Goal: Complete application form

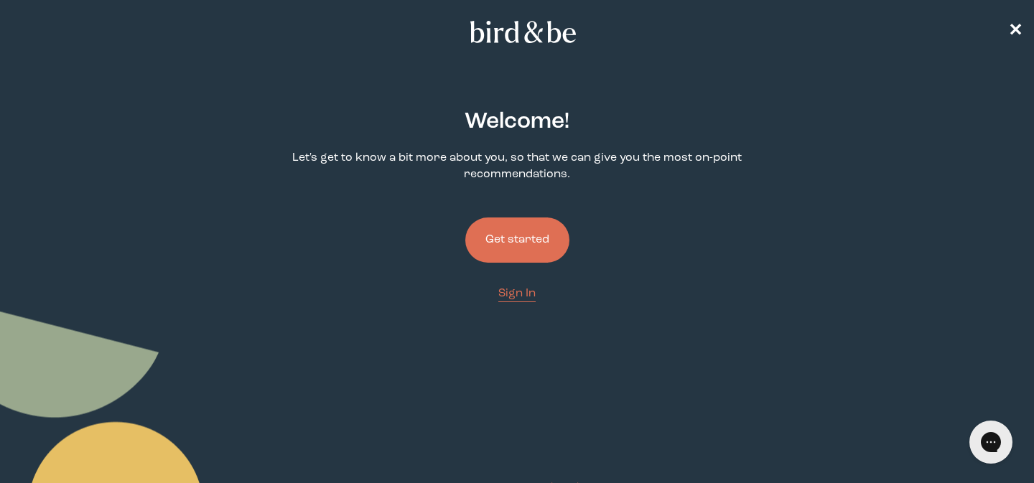
click at [525, 255] on button "Get started" at bounding box center [517, 240] width 104 height 45
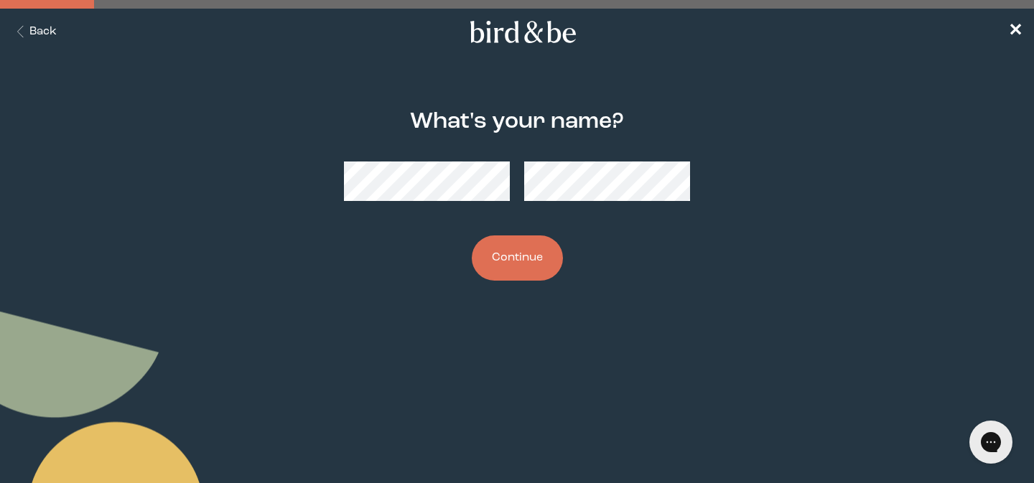
click at [527, 253] on button "Continue" at bounding box center [517, 257] width 91 height 45
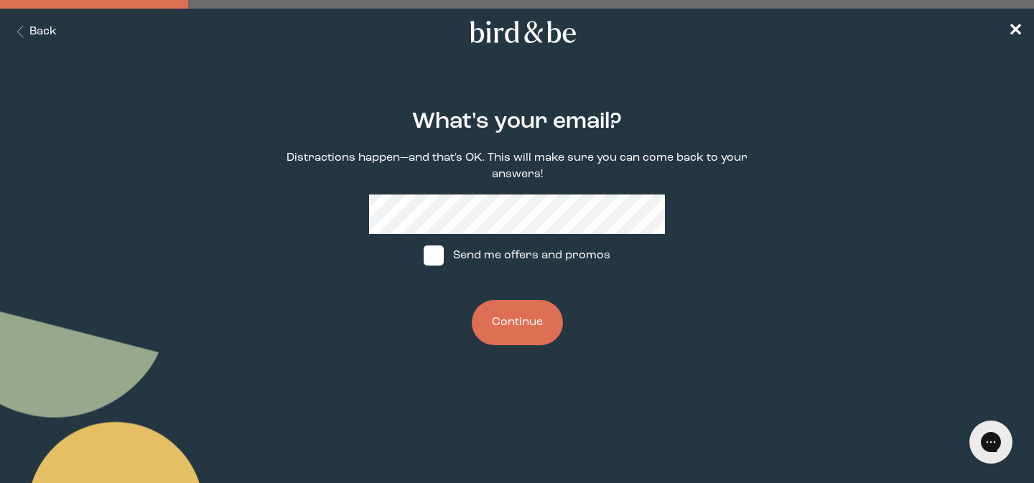
click at [532, 336] on button "Continue" at bounding box center [517, 322] width 91 height 45
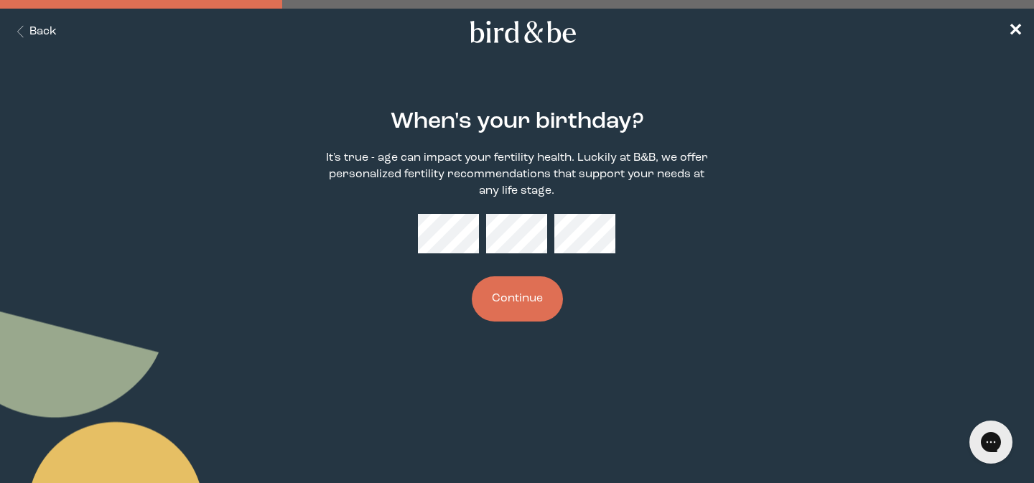
click at [472, 276] on button "Continue" at bounding box center [517, 298] width 91 height 45
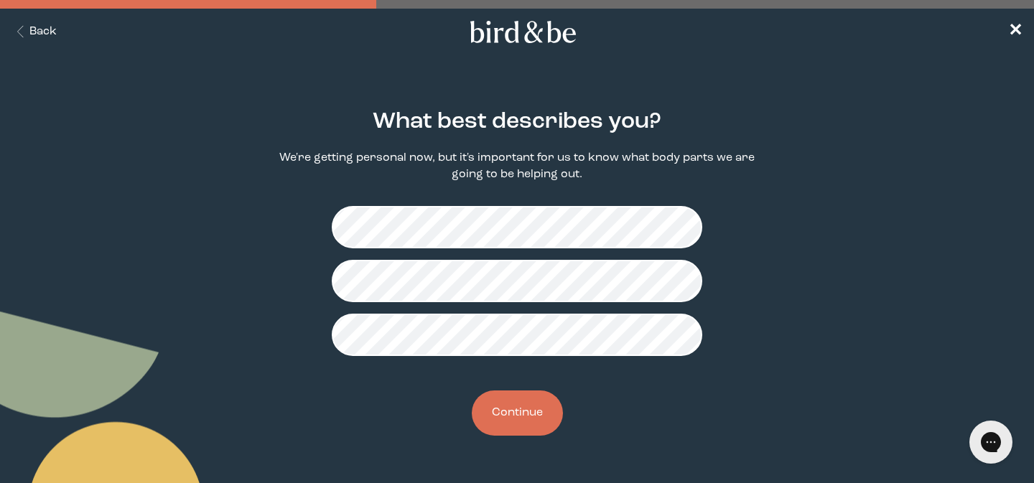
click at [530, 436] on div "What best describes you? We're getting personal now, but it's important for us …" at bounding box center [517, 273] width 494 height 373
click at [530, 413] on button "Continue" at bounding box center [517, 413] width 91 height 45
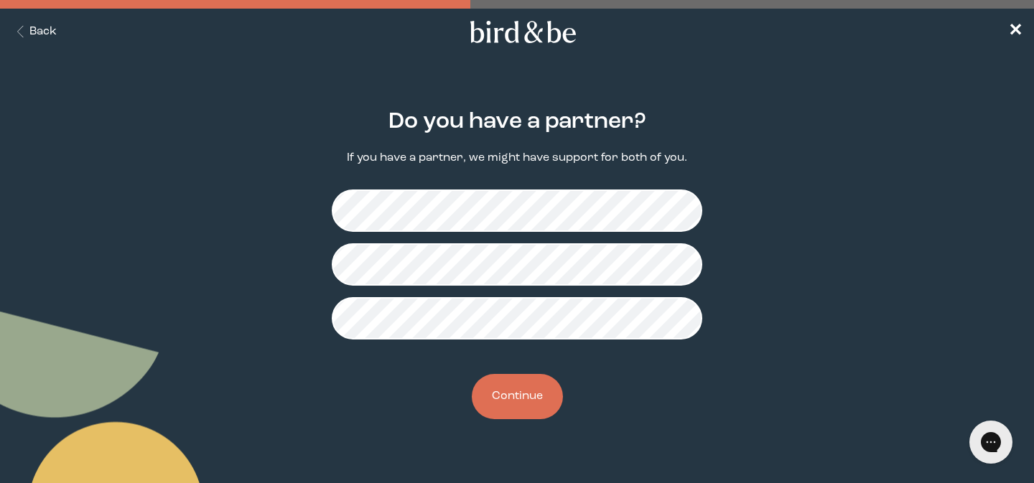
click at [515, 390] on button "Continue" at bounding box center [517, 396] width 91 height 45
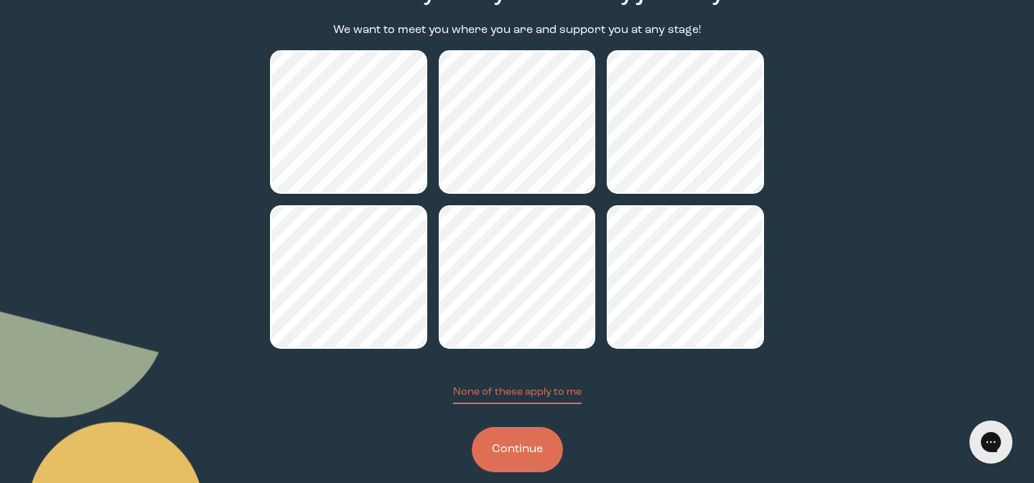
scroll to position [139, 0]
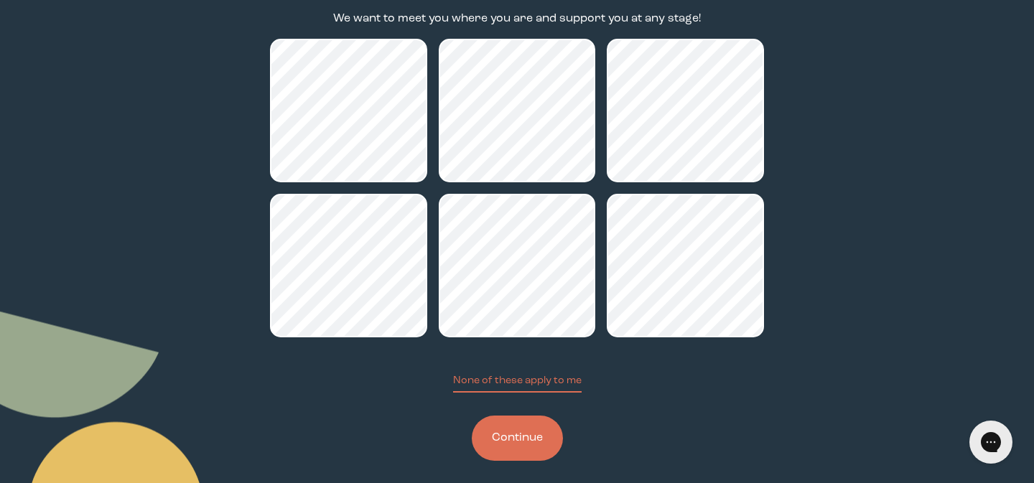
click at [537, 442] on button "Continue" at bounding box center [517, 438] width 91 height 45
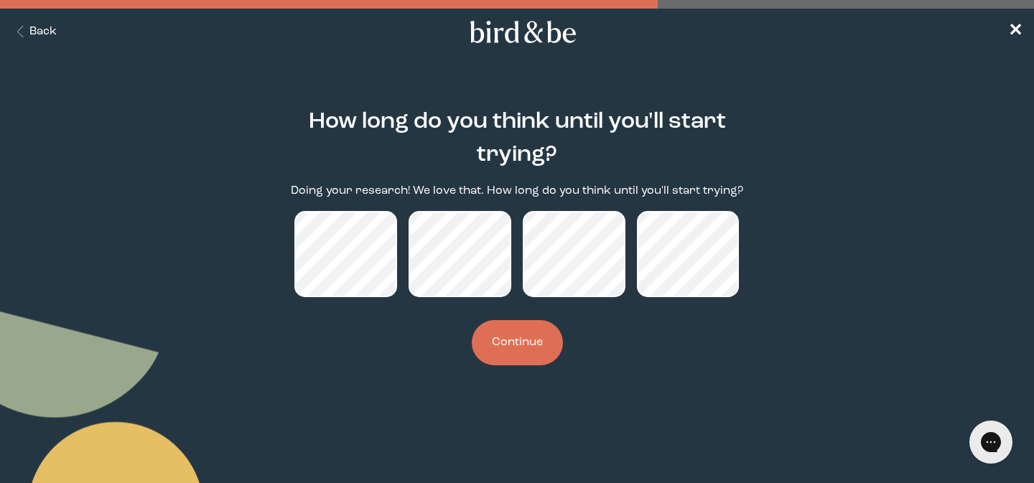
click at [523, 341] on button "Continue" at bounding box center [517, 342] width 91 height 45
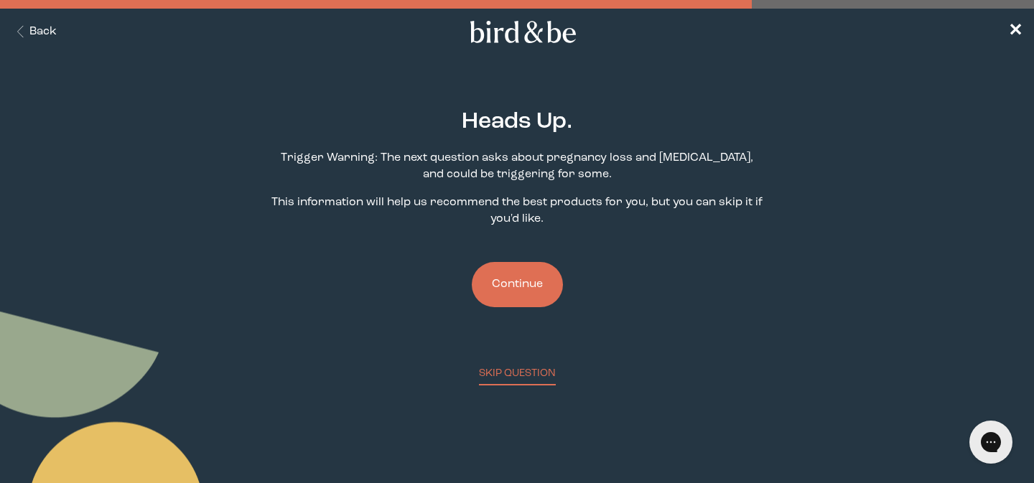
click at [513, 294] on button "Continue" at bounding box center [517, 284] width 91 height 45
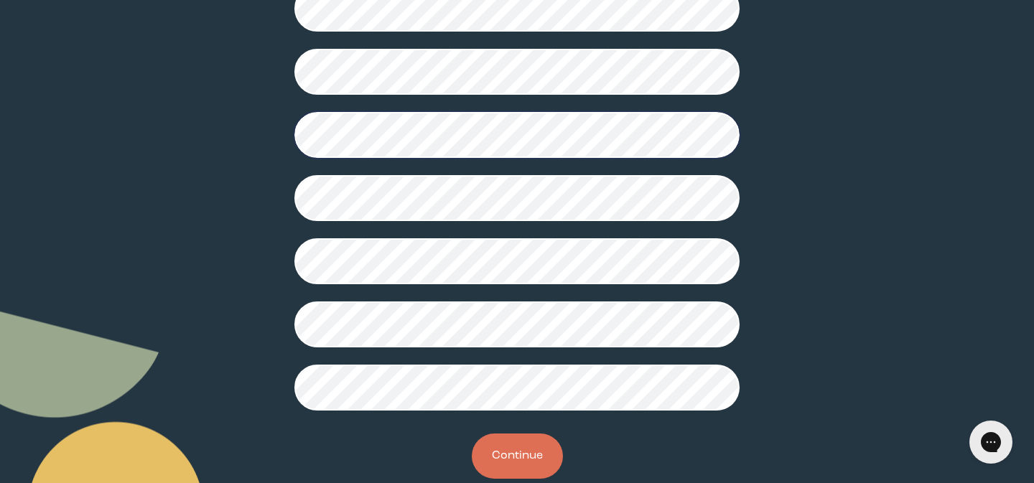
scroll to position [415, 0]
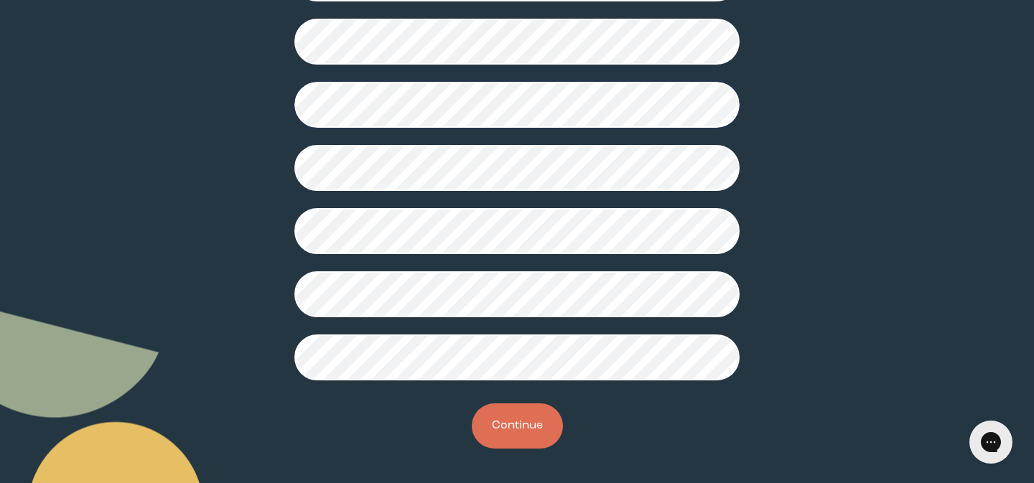
click at [514, 431] on button "Continue" at bounding box center [517, 425] width 91 height 45
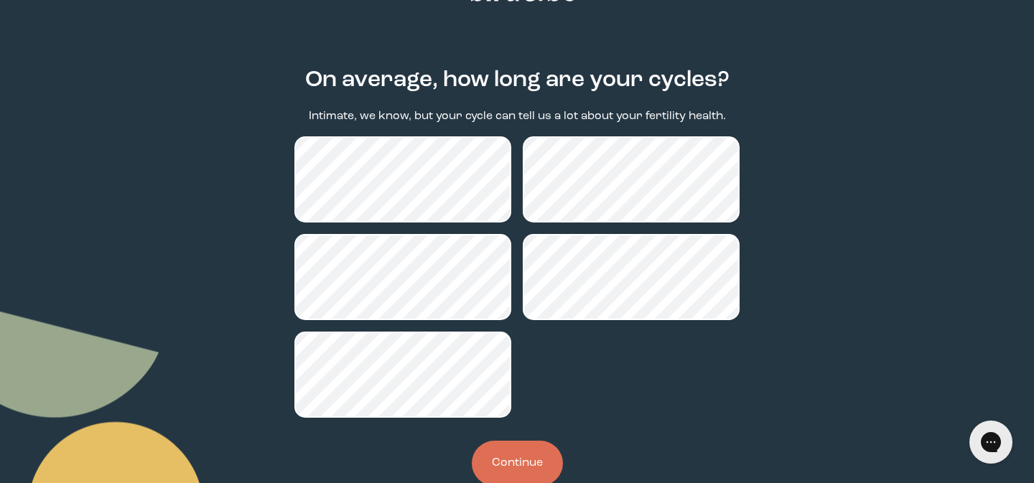
scroll to position [79, 0]
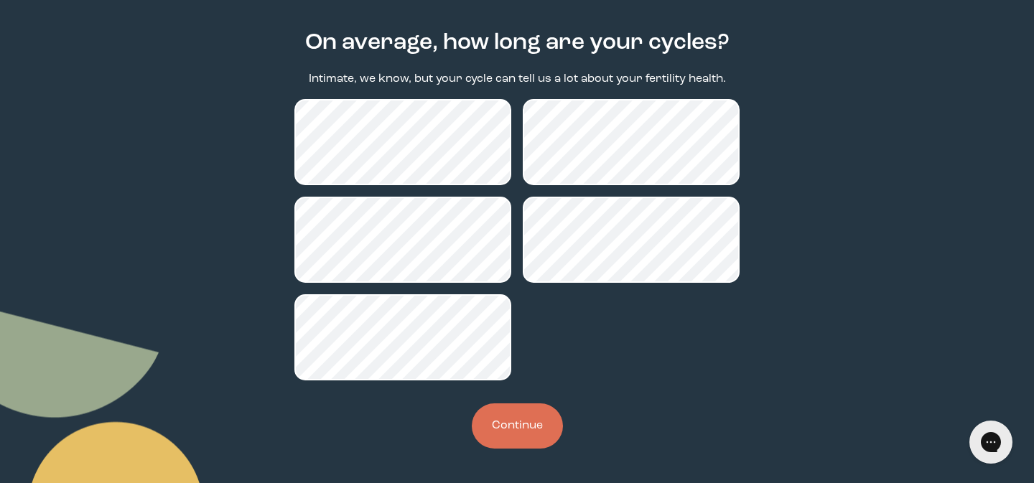
click at [538, 424] on button "Continue" at bounding box center [517, 425] width 91 height 45
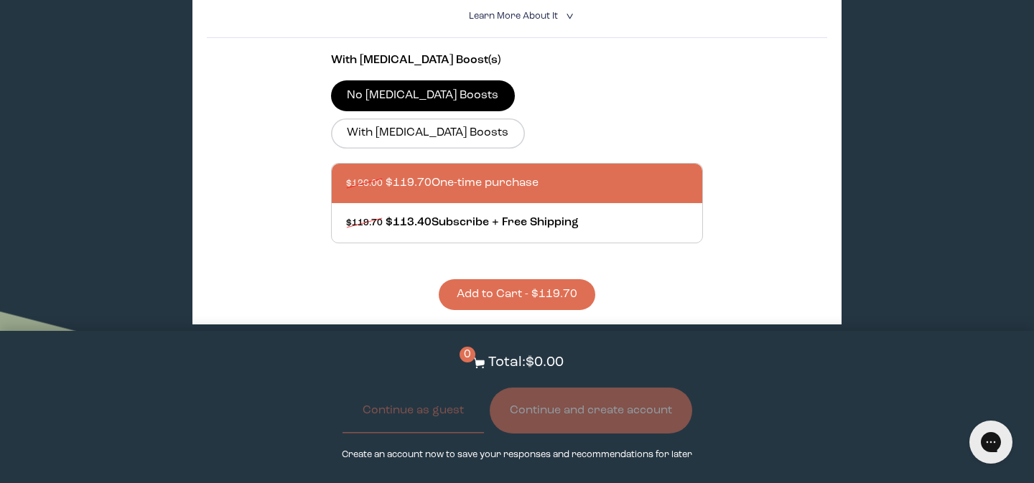
scroll to position [1159, 0]
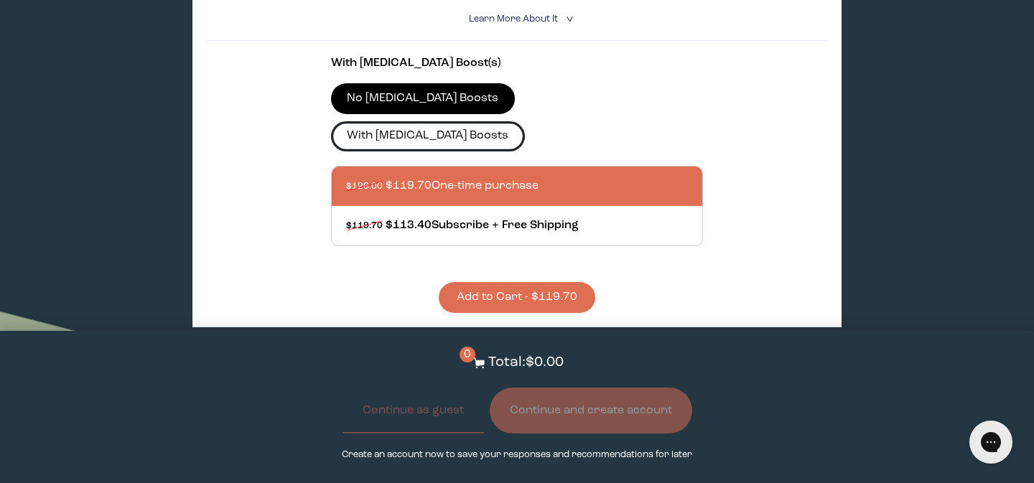
click at [525, 121] on label "With [MEDICAL_DATA] Boosts" at bounding box center [428, 136] width 194 height 30
click at [0, 0] on input "With [MEDICAL_DATA] Boosts" at bounding box center [0, 0] width 0 height 0
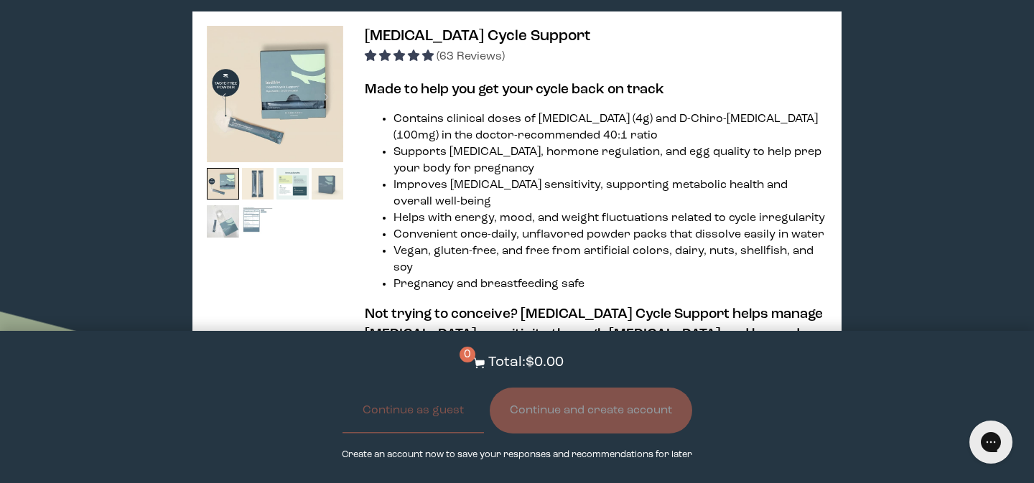
scroll to position [0, 0]
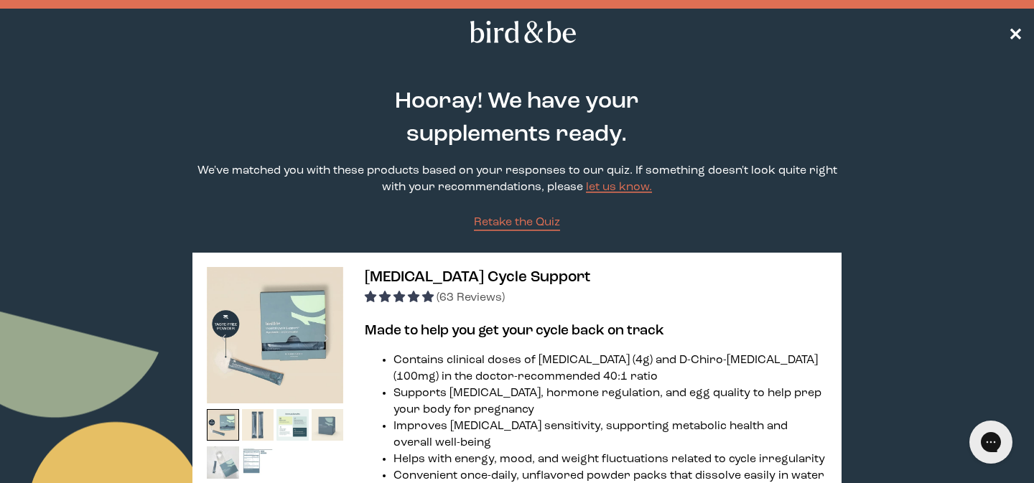
click at [1020, 32] on span "✕" at bounding box center [1015, 32] width 14 height 17
